Goal: Navigation & Orientation: Go to known website

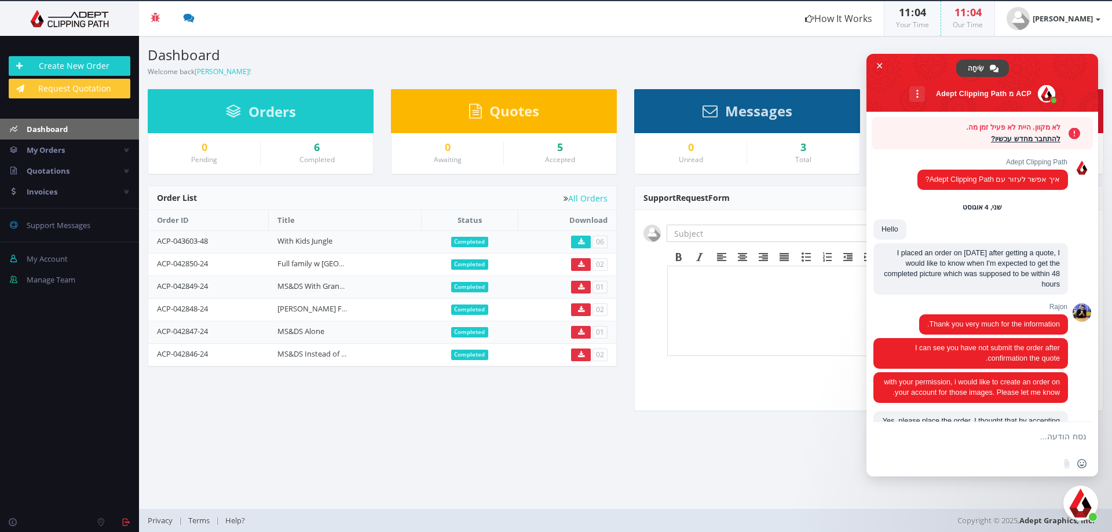
scroll to position [2622, 0]
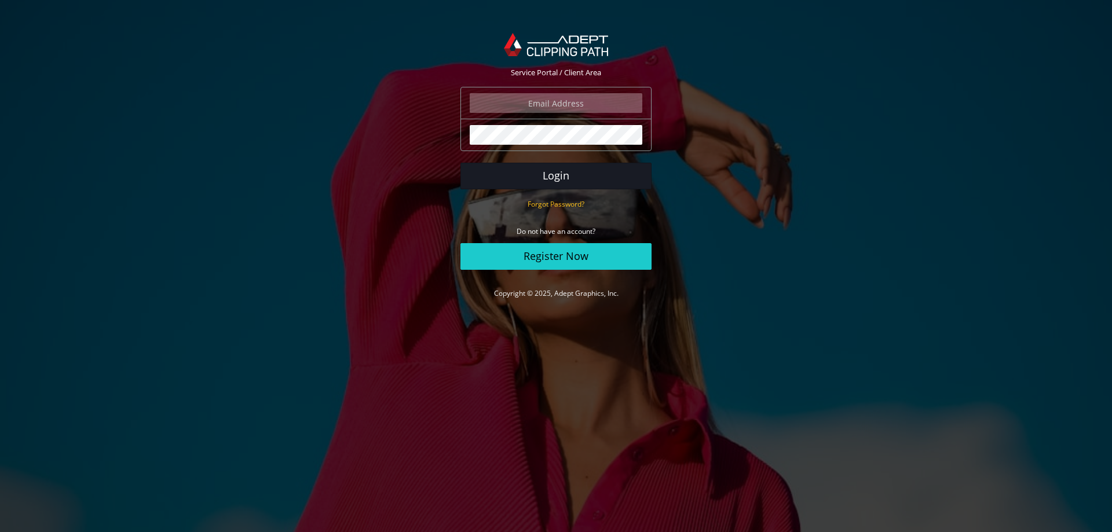
type input "[PERSON_NAME][EMAIL_ADDRESS][DOMAIN_NAME]"
click at [568, 175] on button "Login" at bounding box center [555, 176] width 191 height 27
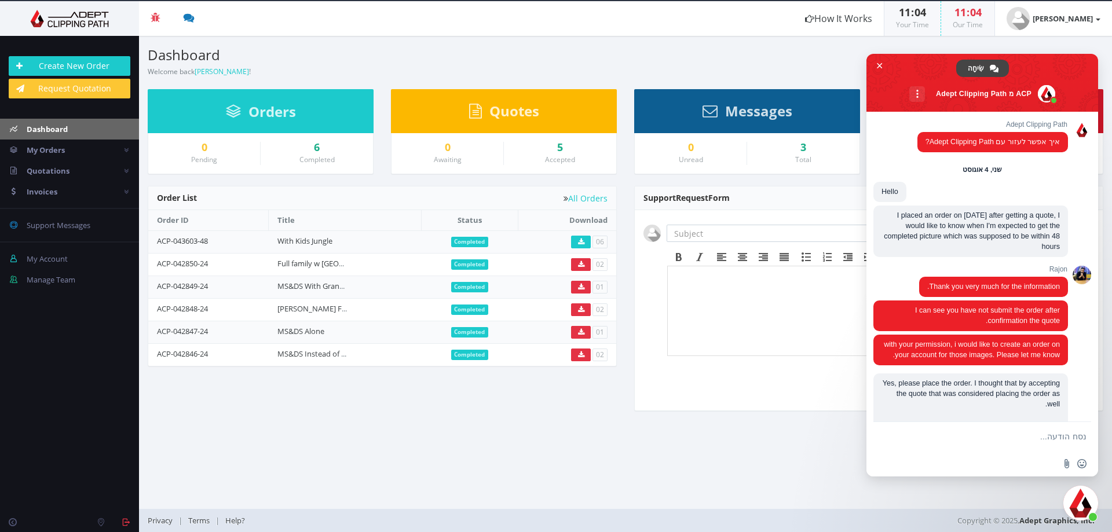
scroll to position [2622, 0]
